Goal: Obtain resource: Download file/media

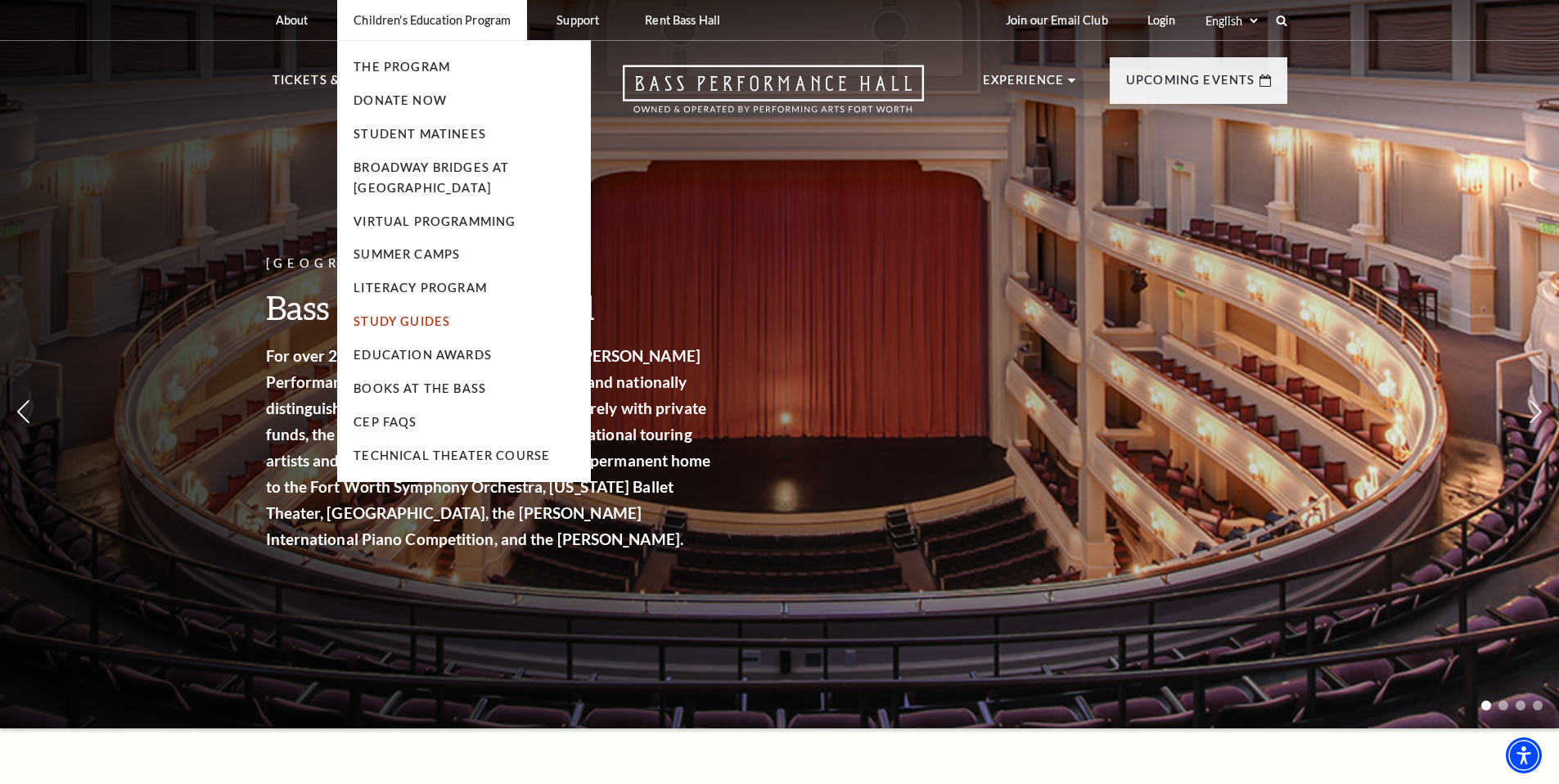
click at [406, 323] on link "Study Guides" at bounding box center [402, 320] width 96 height 14
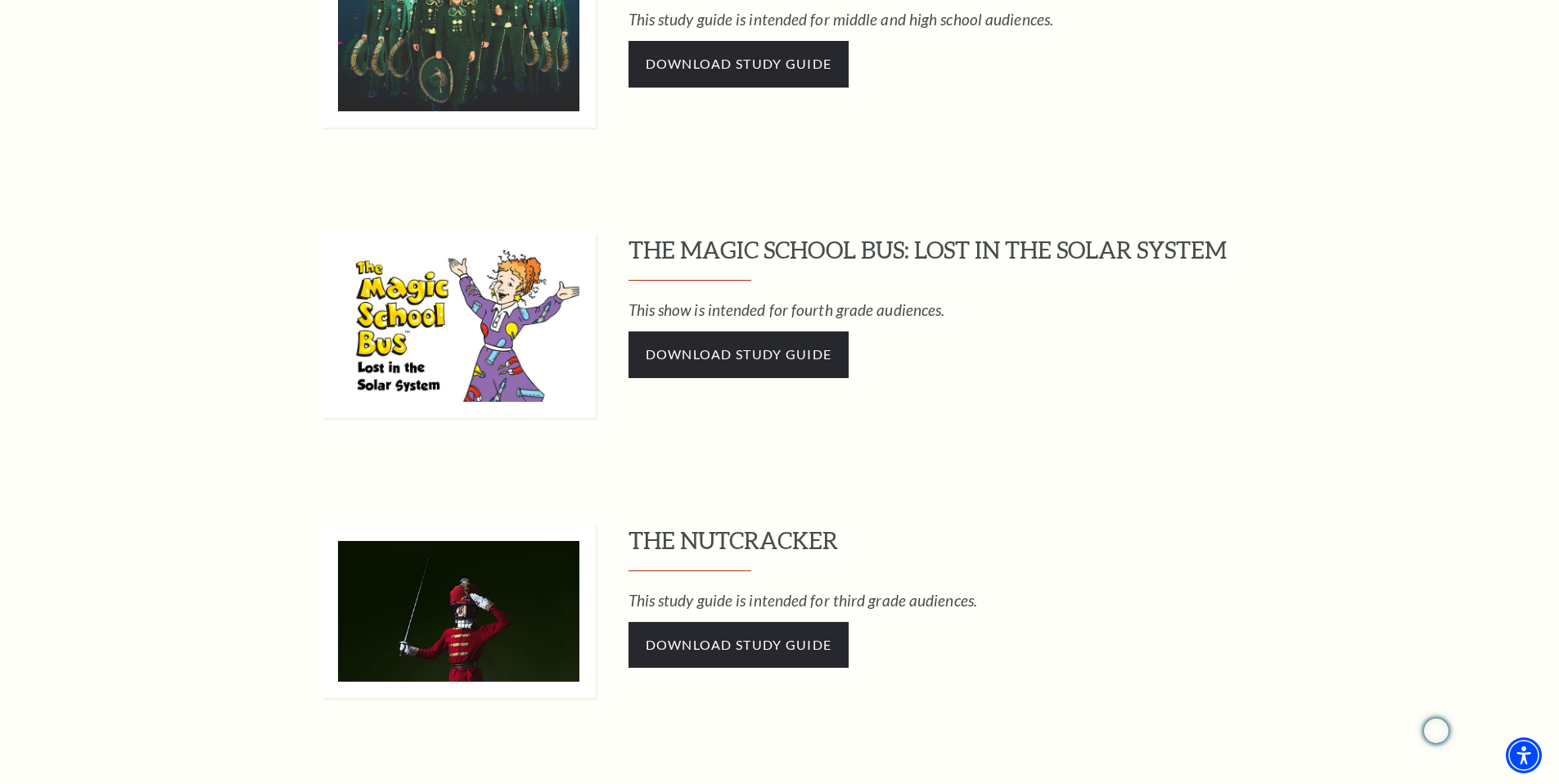
scroll to position [1367, 0]
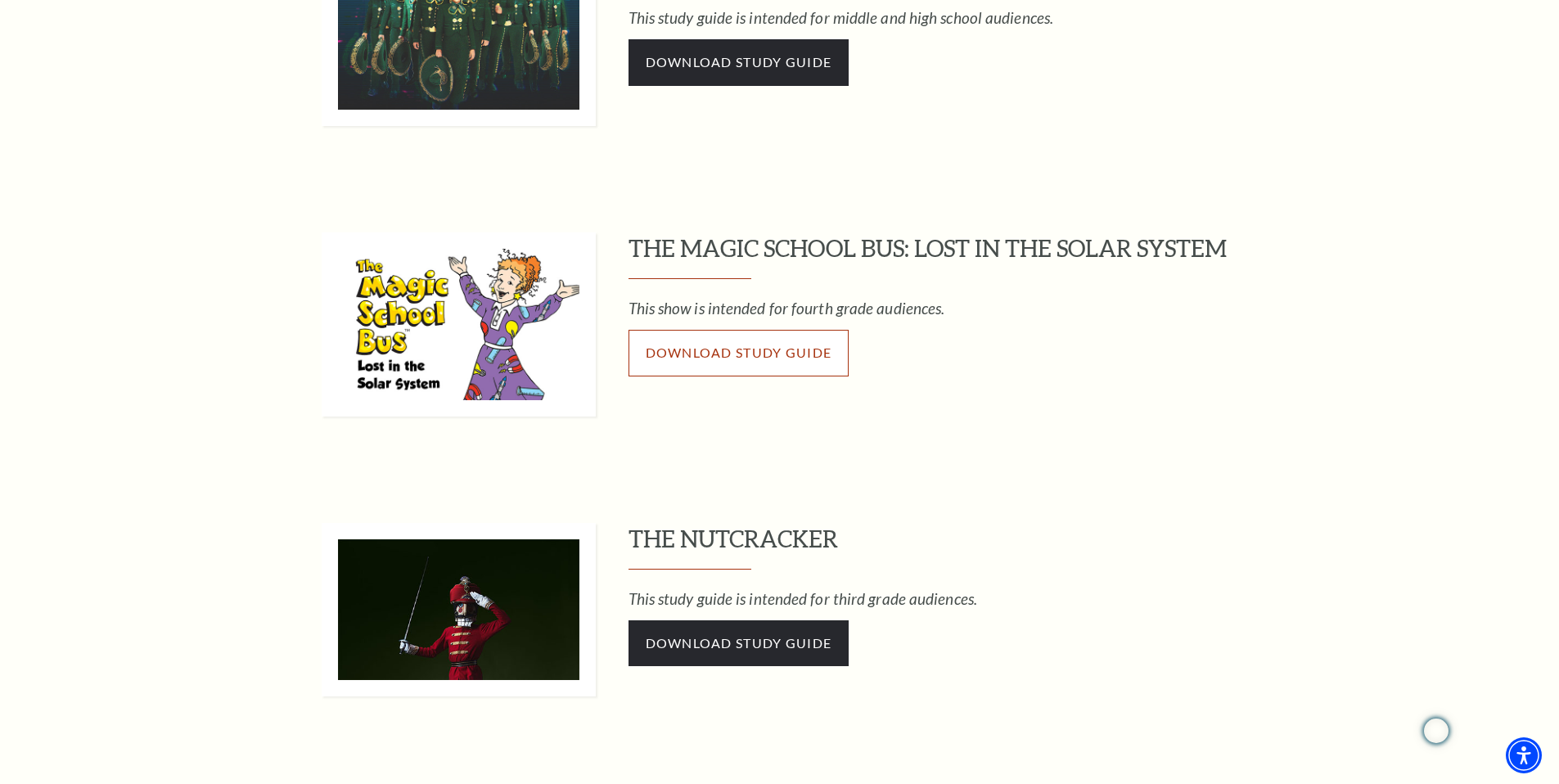
click at [708, 358] on span "Download Study Guide" at bounding box center [739, 352] width 187 height 15
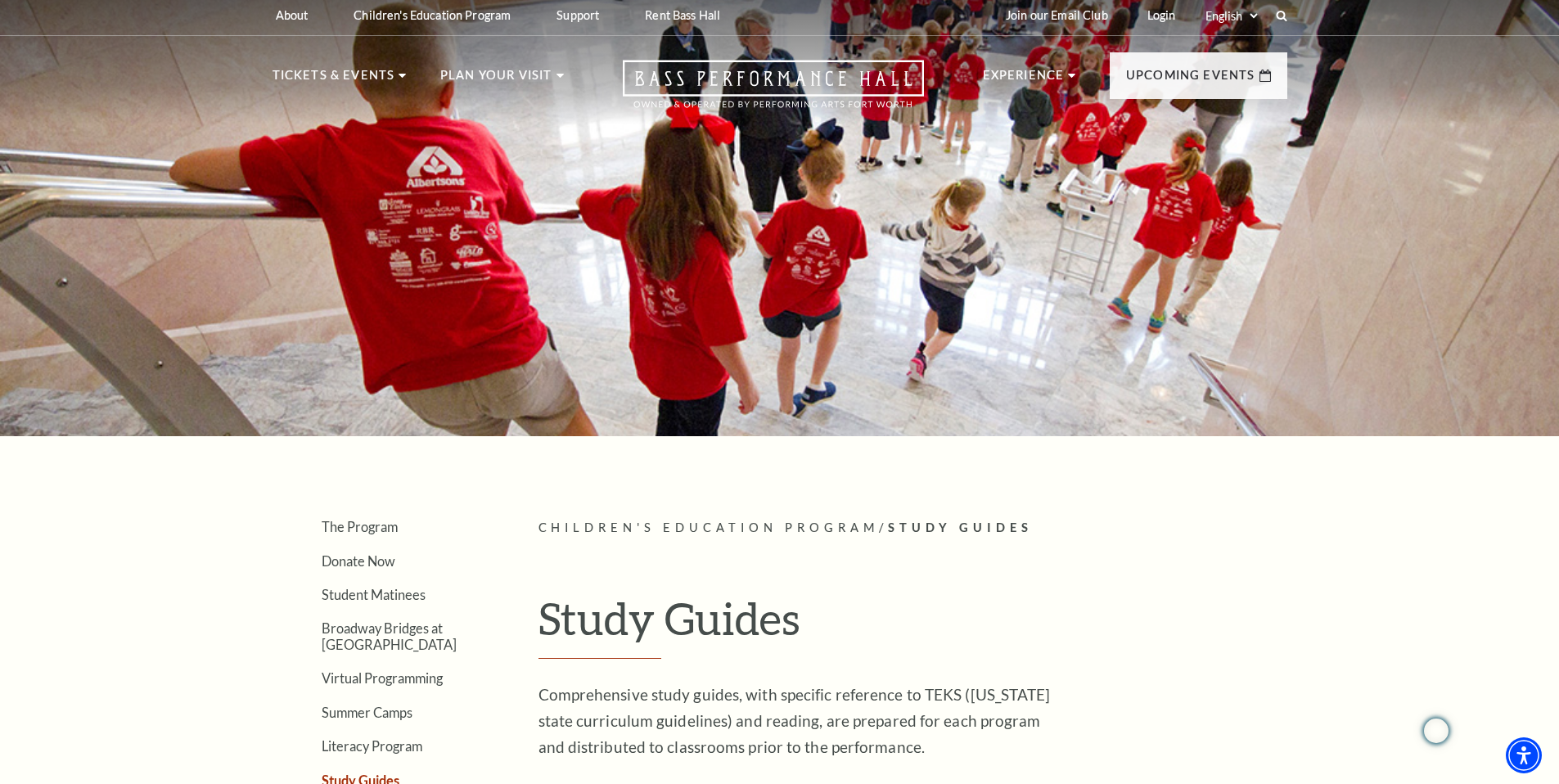
scroll to position [0, 0]
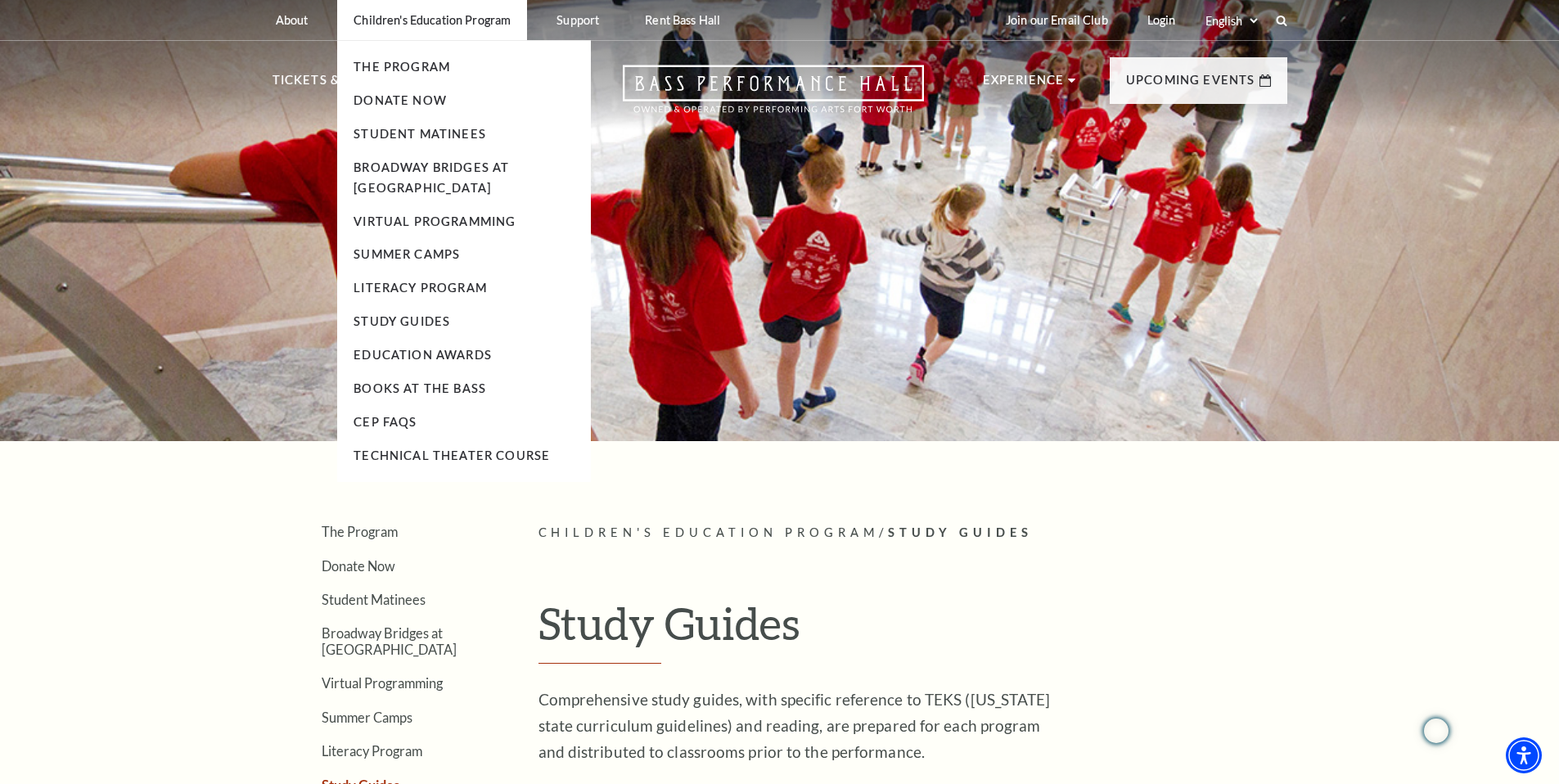
click at [445, 21] on p "Children's Education Program" at bounding box center [432, 19] width 157 height 14
click at [404, 65] on link "The Program" at bounding box center [402, 66] width 96 height 14
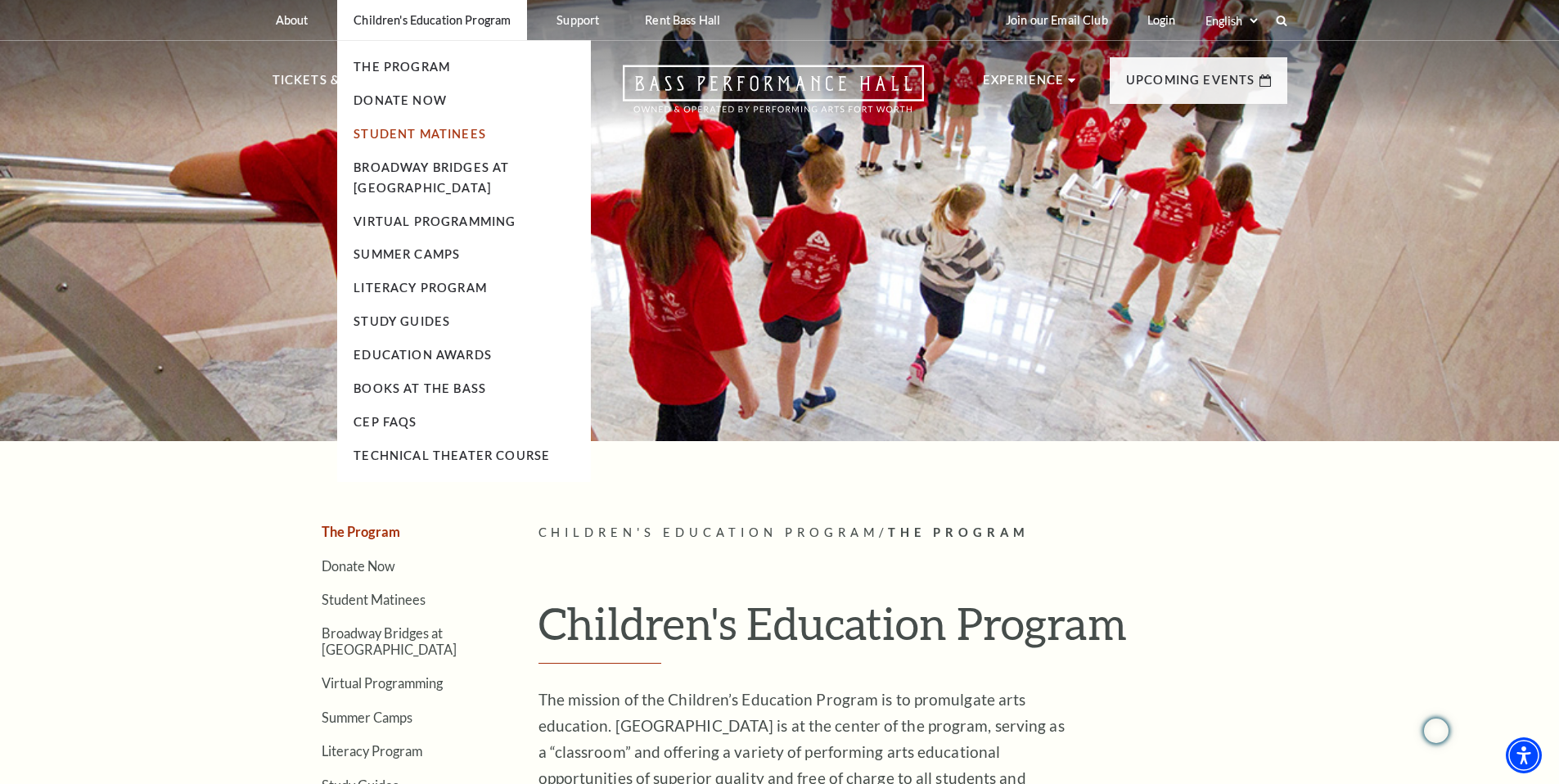
click at [410, 136] on link "Student Matinees" at bounding box center [420, 133] width 132 height 14
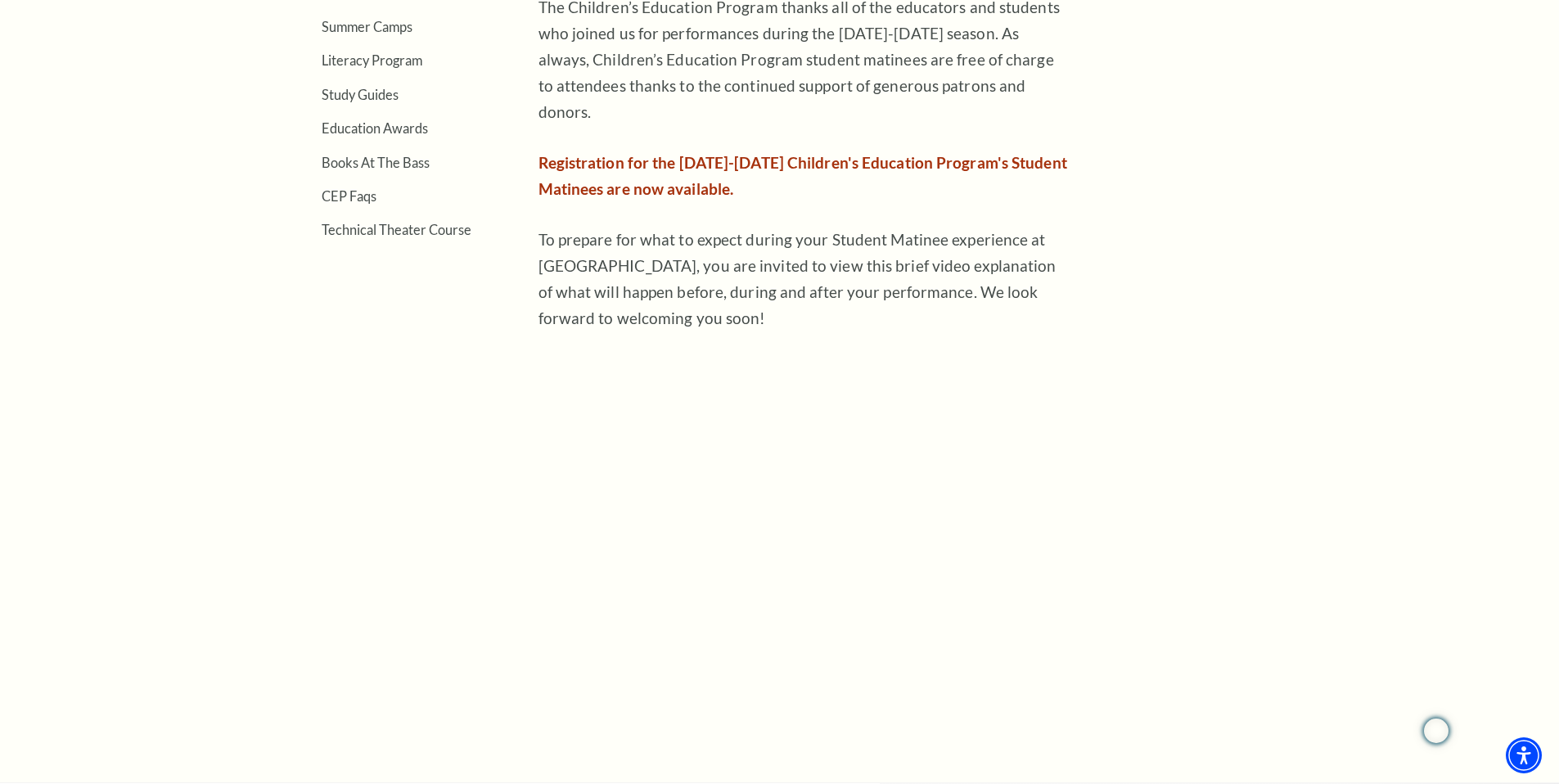
scroll to position [709, 0]
